Goal: Register for event/course

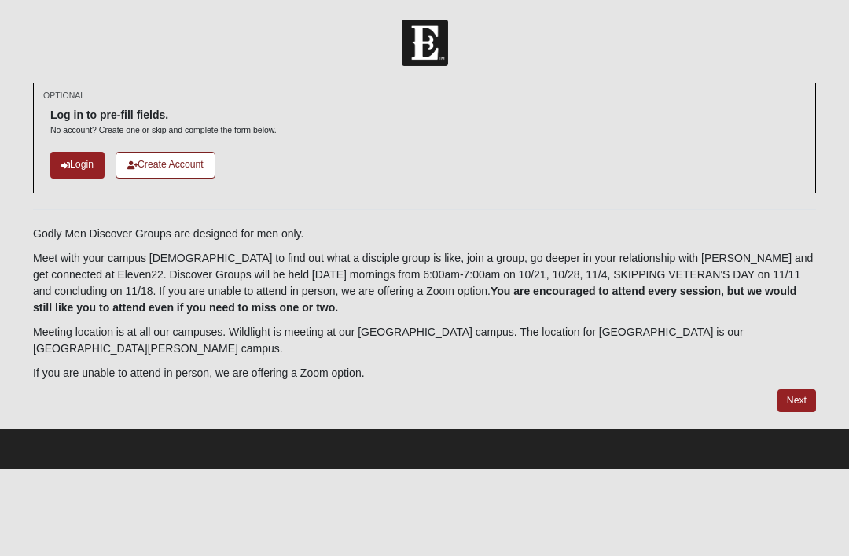
click at [85, 145] on div "Log in to pre-fill fields. No account? Create one or skip and complete the form…" at bounding box center [424, 137] width 748 height 87
click at [90, 160] on link "Login" at bounding box center [77, 165] width 54 height 26
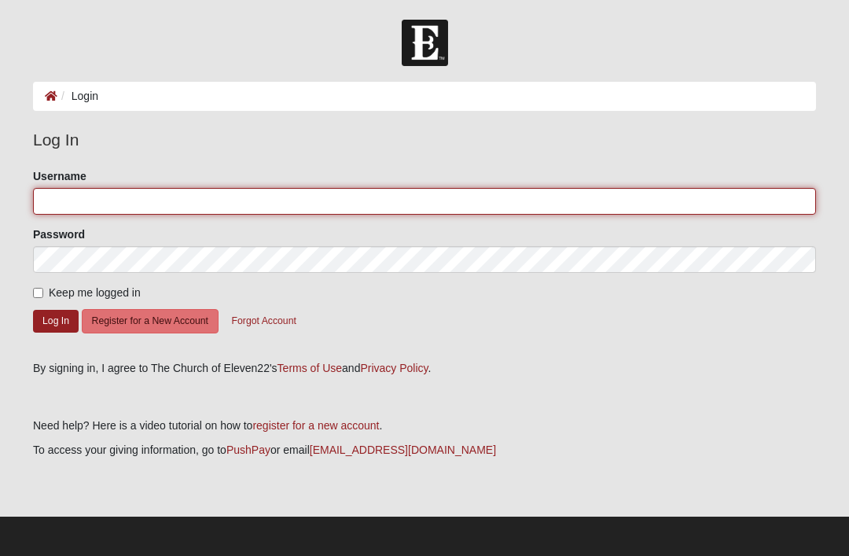
click at [200, 198] on input "Username" at bounding box center [424, 201] width 783 height 27
type input "fonseca8991"
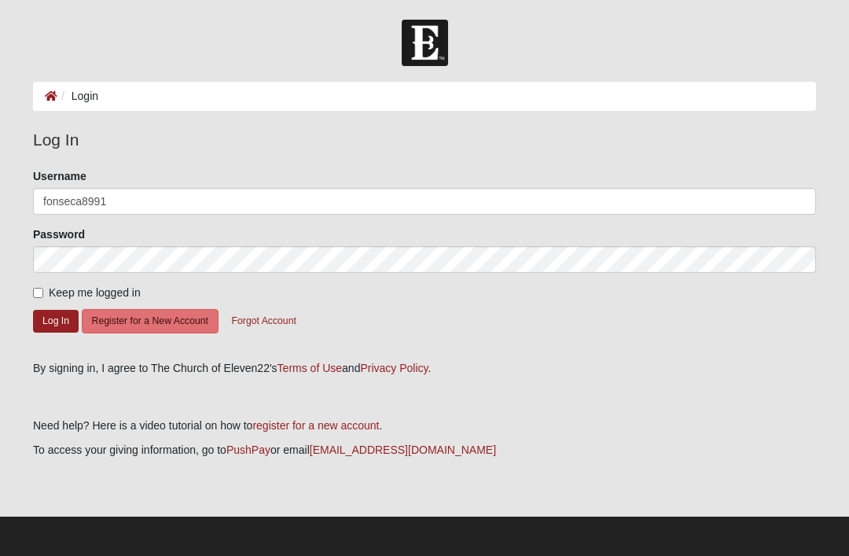
click at [56, 320] on button "Log In" at bounding box center [56, 321] width 46 height 23
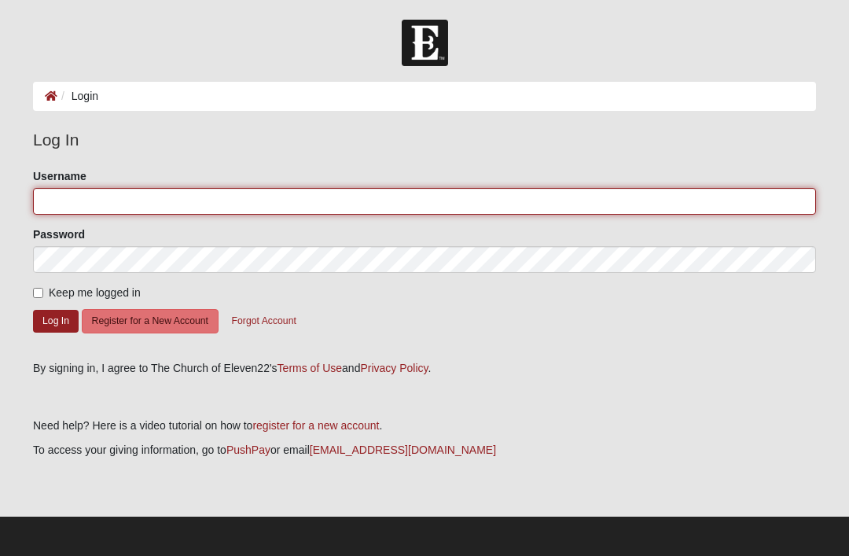
click at [459, 196] on input "Username" at bounding box center [424, 201] width 783 height 27
type input "fonseca8991"
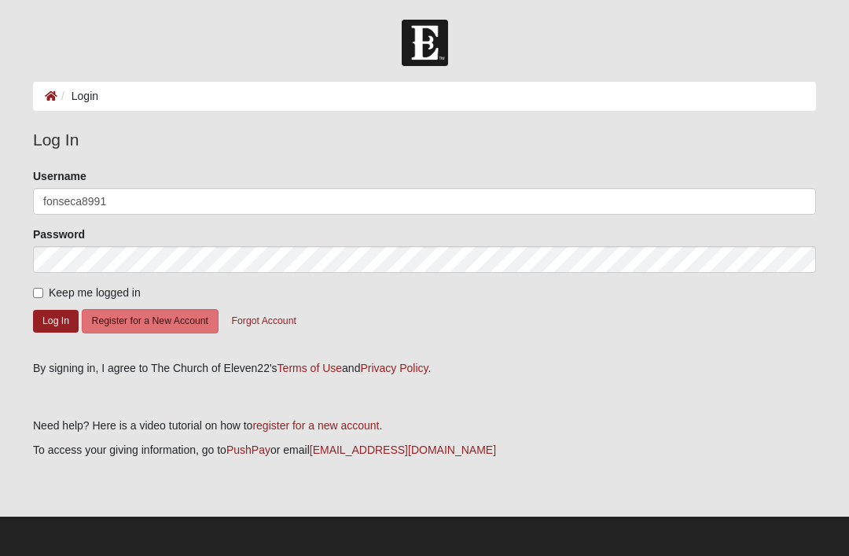
click at [57, 313] on button "Log In" at bounding box center [56, 321] width 46 height 23
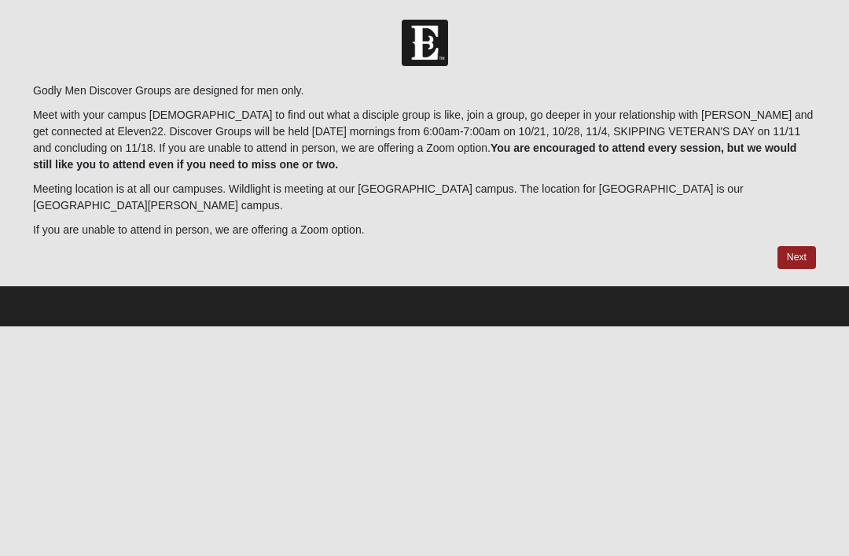
click at [798, 247] on link "Next" at bounding box center [796, 257] width 39 height 23
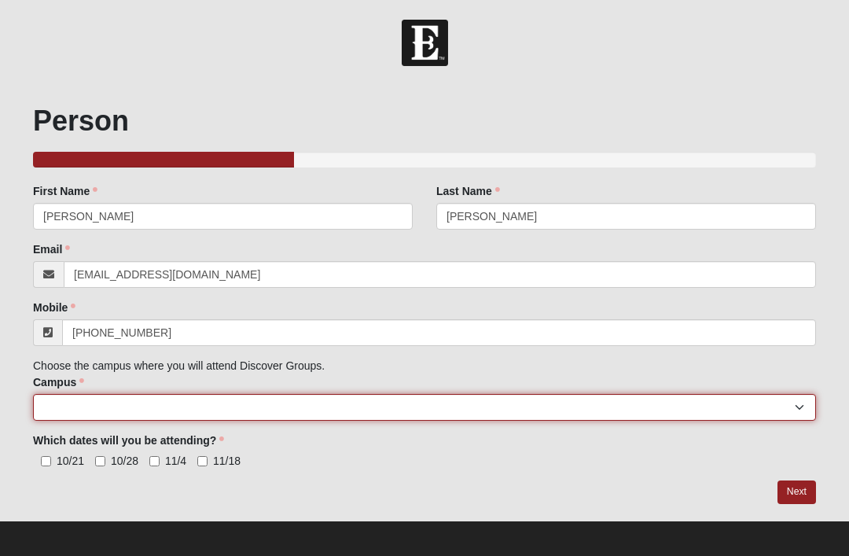
click at [286, 413] on select "Arlington Baymeadows College Park Orlando (Coming Soon) Eleven22 Online Fleming…" at bounding box center [424, 407] width 783 height 27
select select "11"
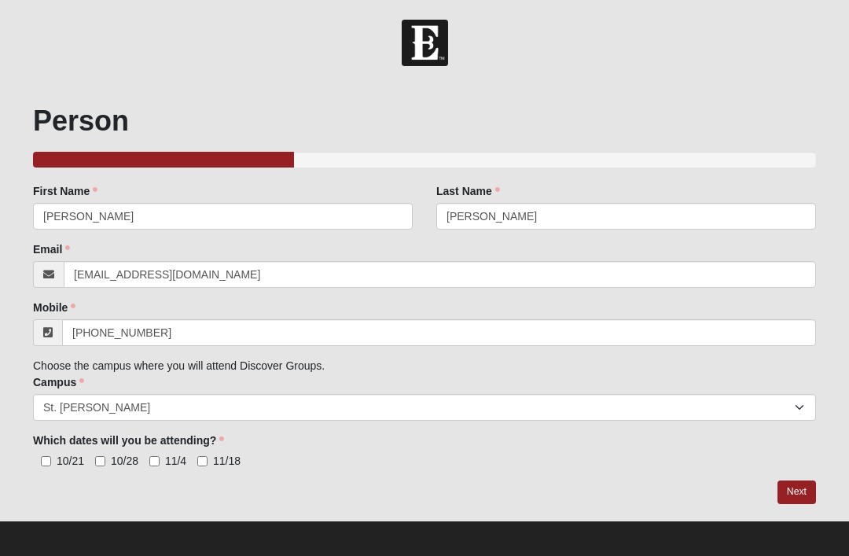
click at [51, 460] on input "10/21" at bounding box center [46, 461] width 10 height 10
checkbox input "true"
click at [104, 462] on input "10/28" at bounding box center [100, 461] width 10 height 10
checkbox input "true"
click at [160, 460] on input "11/4" at bounding box center [154, 461] width 10 height 10
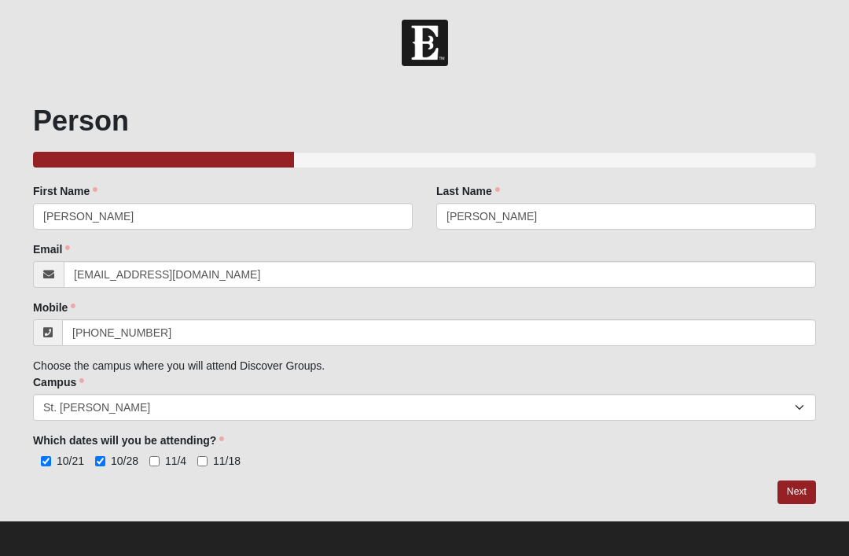
checkbox input "true"
click at [222, 458] on span "11/18" at bounding box center [227, 460] width 28 height 13
click at [207, 458] on input "11/18" at bounding box center [202, 461] width 10 height 10
checkbox input "true"
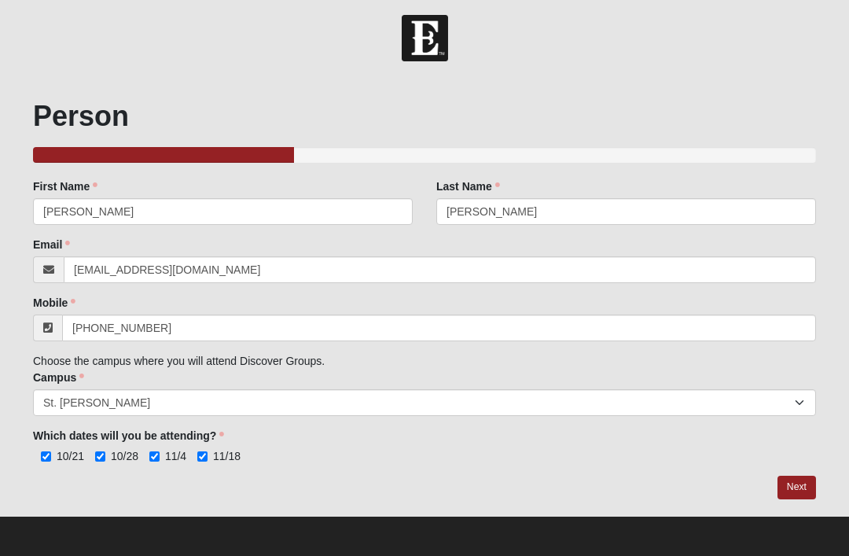
click at [809, 487] on link "Next" at bounding box center [796, 486] width 39 height 23
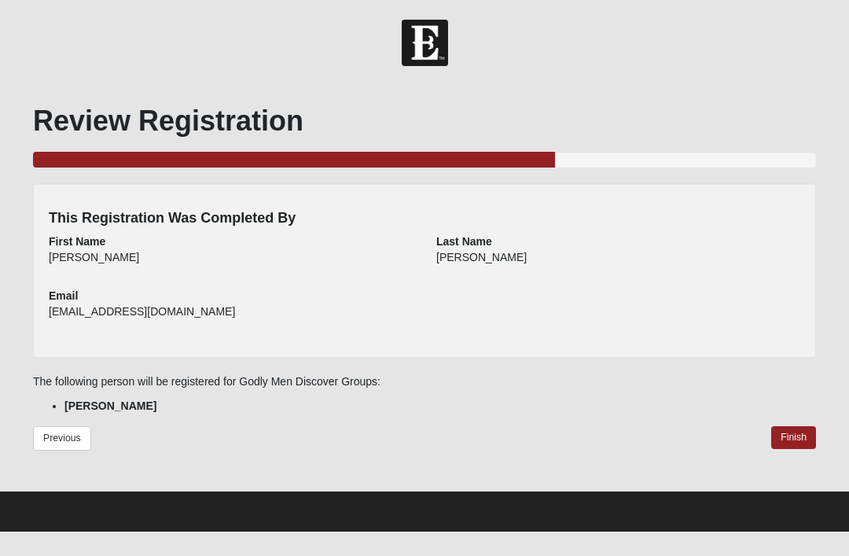
click at [794, 443] on link "Finish" at bounding box center [793, 437] width 45 height 23
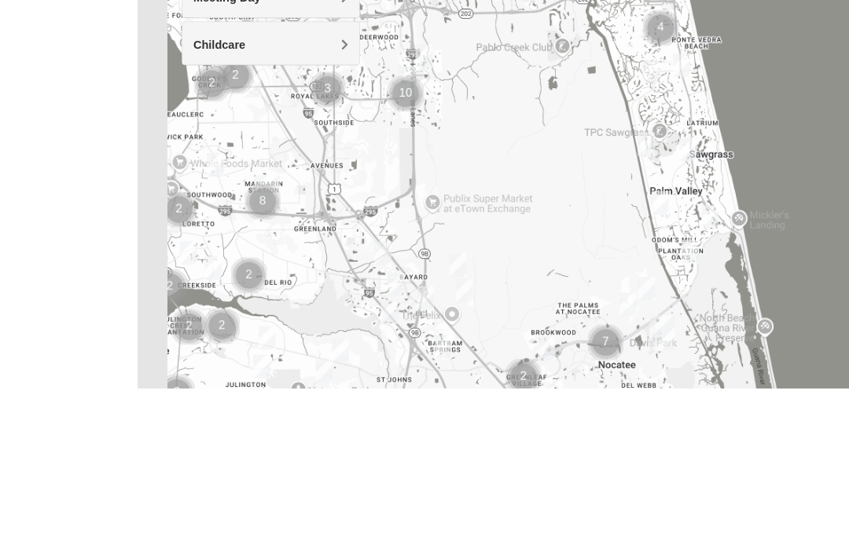
scroll to position [259, 0]
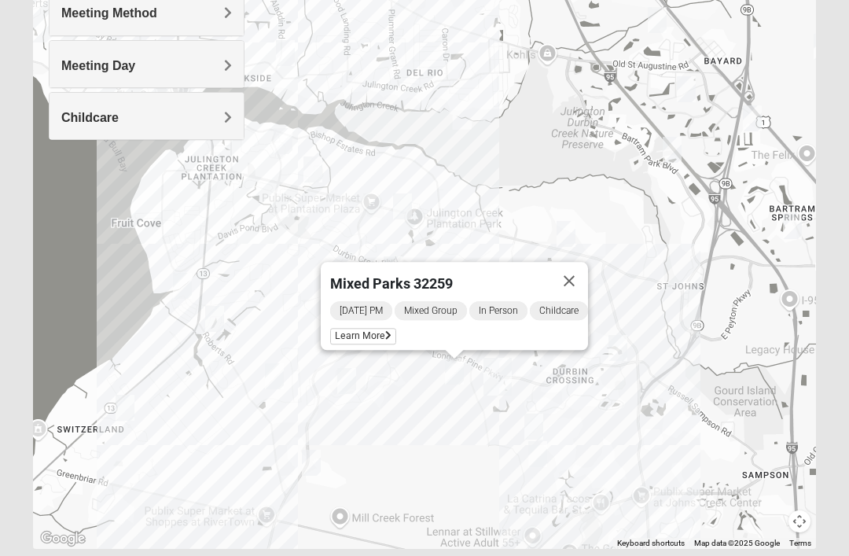
click at [602, 248] on div "Mixed Parks 32259 Monday PM Mixed Group In Person Childcare Learn More" at bounding box center [424, 234] width 783 height 629
click at [372, 329] on span "Learn More" at bounding box center [363, 336] width 66 height 17
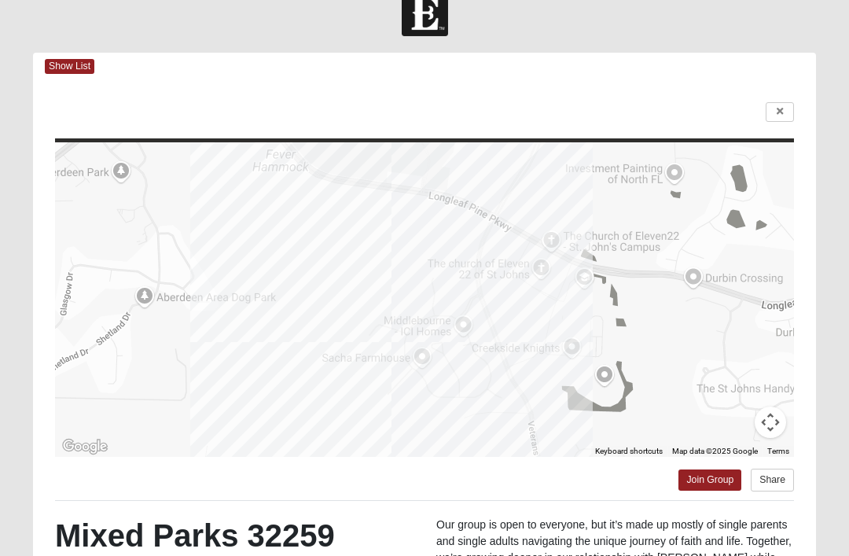
scroll to position [0, 0]
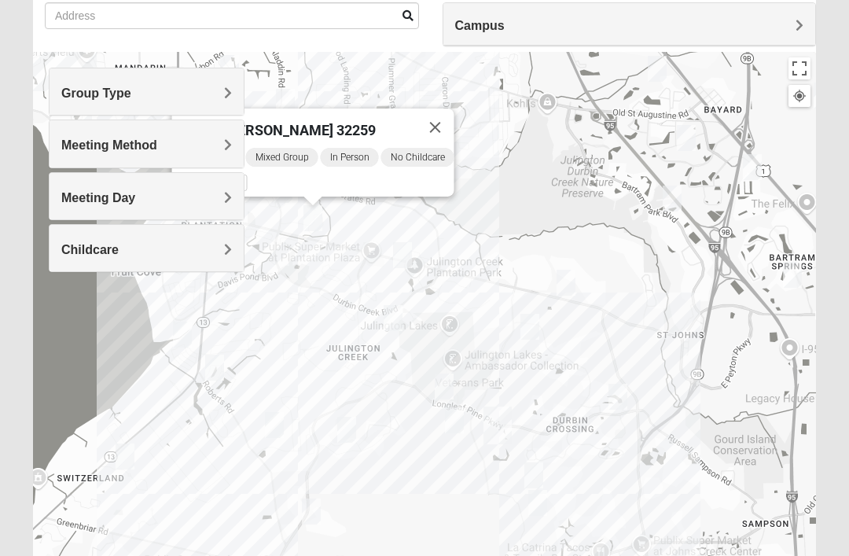
scroll to position [127, 0]
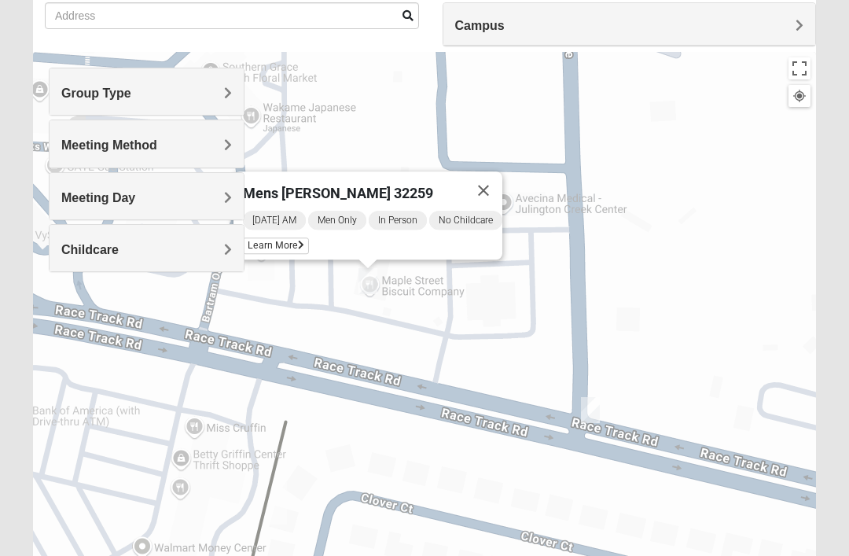
click at [463, 417] on div "Mens [PERSON_NAME] 32259 [DATE] AM Men Only In Person No Childcare Learn More" at bounding box center [424, 366] width 783 height 629
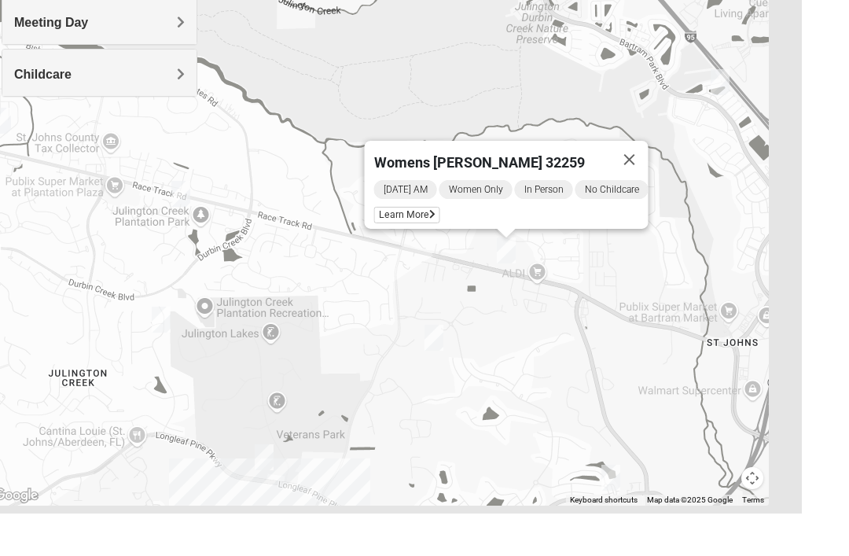
scroll to position [259, 0]
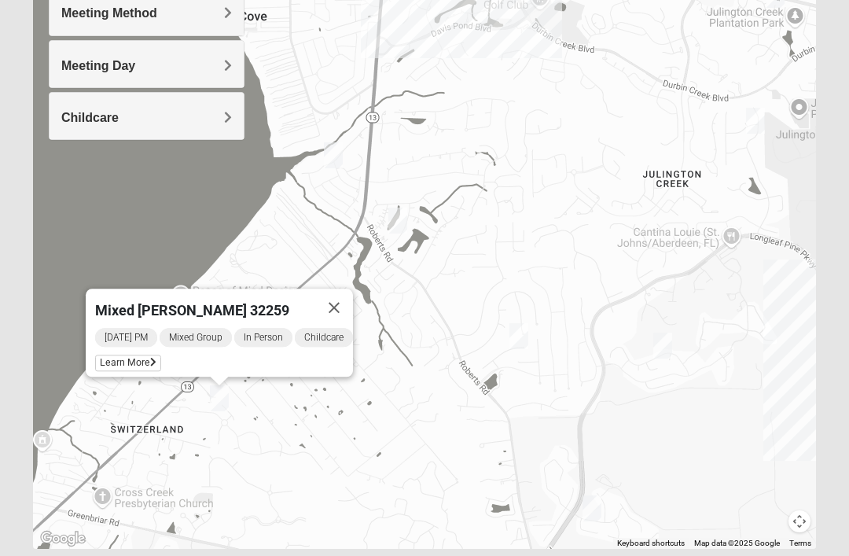
click at [130, 348] on div "[DATE] PM Mixed Group In Person Childcare" at bounding box center [224, 337] width 258 height 22
click at [123, 370] on span "Learn More" at bounding box center [128, 362] width 66 height 17
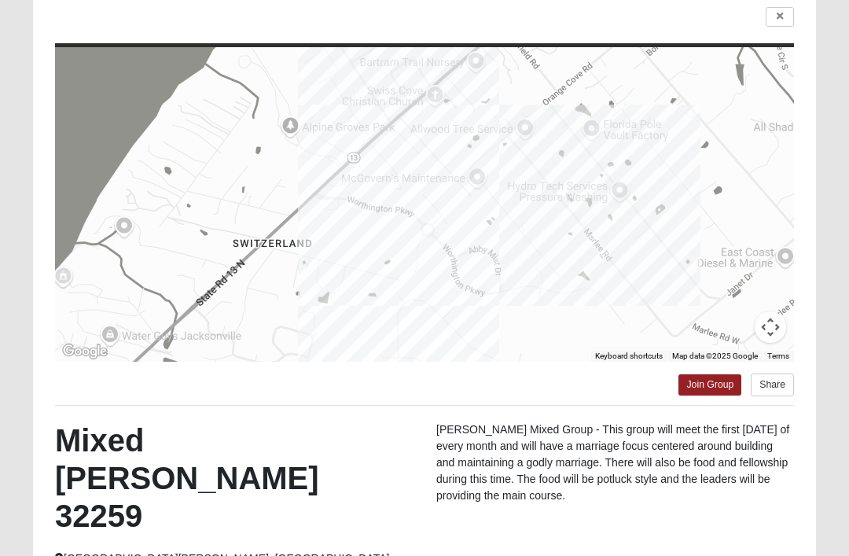
scroll to position [0, 0]
